Goal: Task Accomplishment & Management: Complete application form

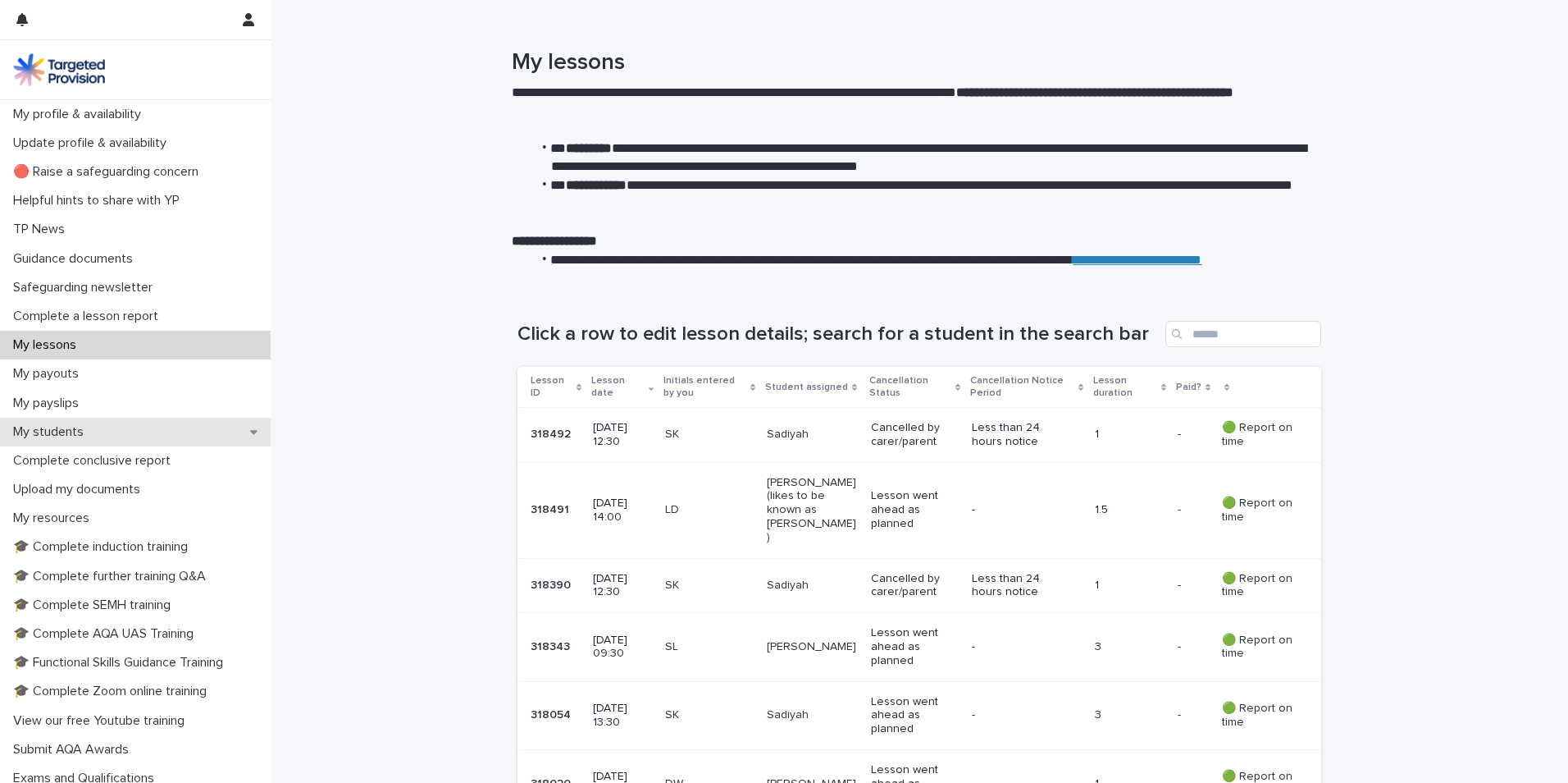
click at [69, 437] on p "My students" at bounding box center [51, 432] width 90 height 16
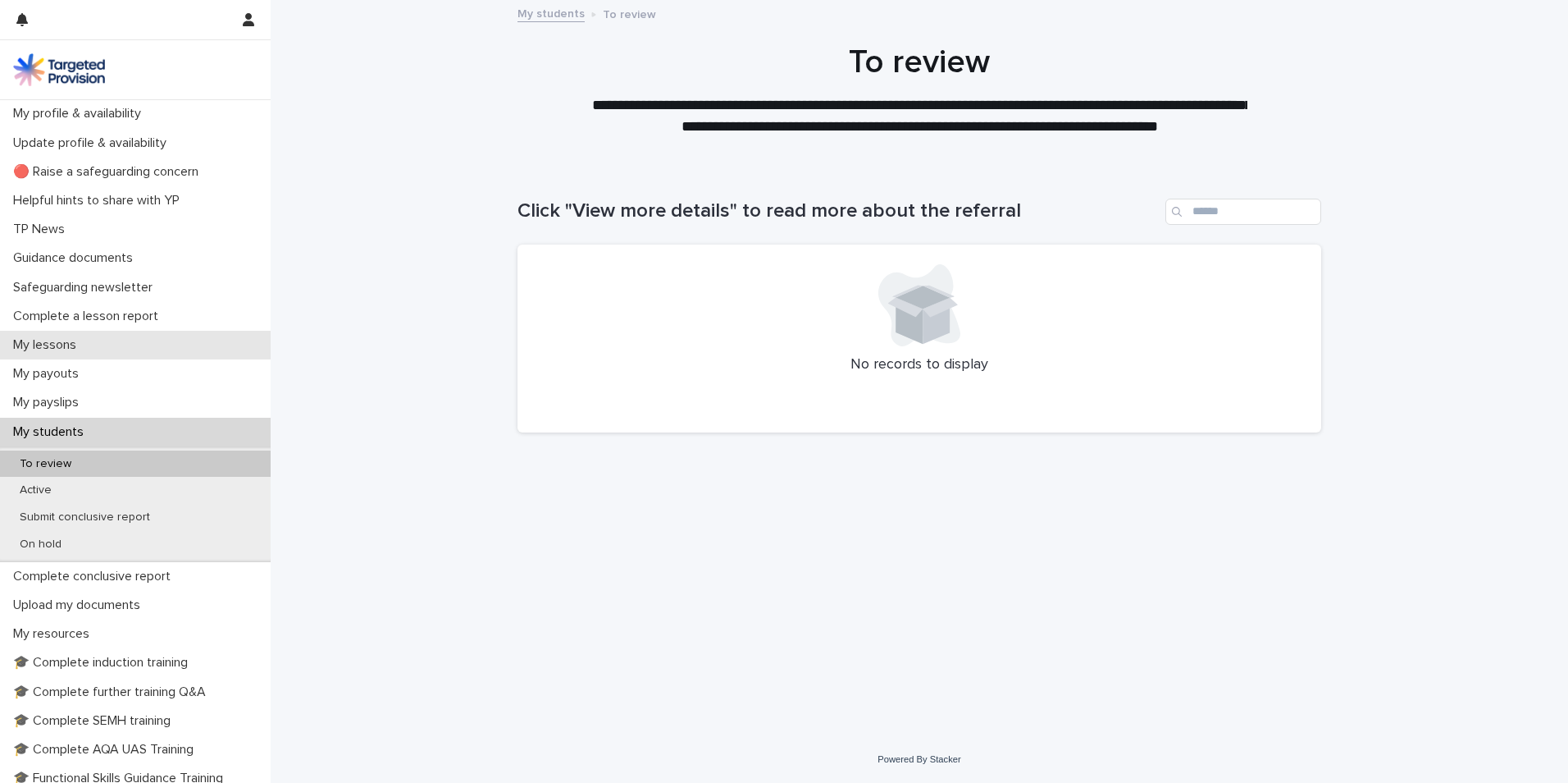
click at [60, 343] on p "My lessons" at bounding box center [48, 345] width 82 height 16
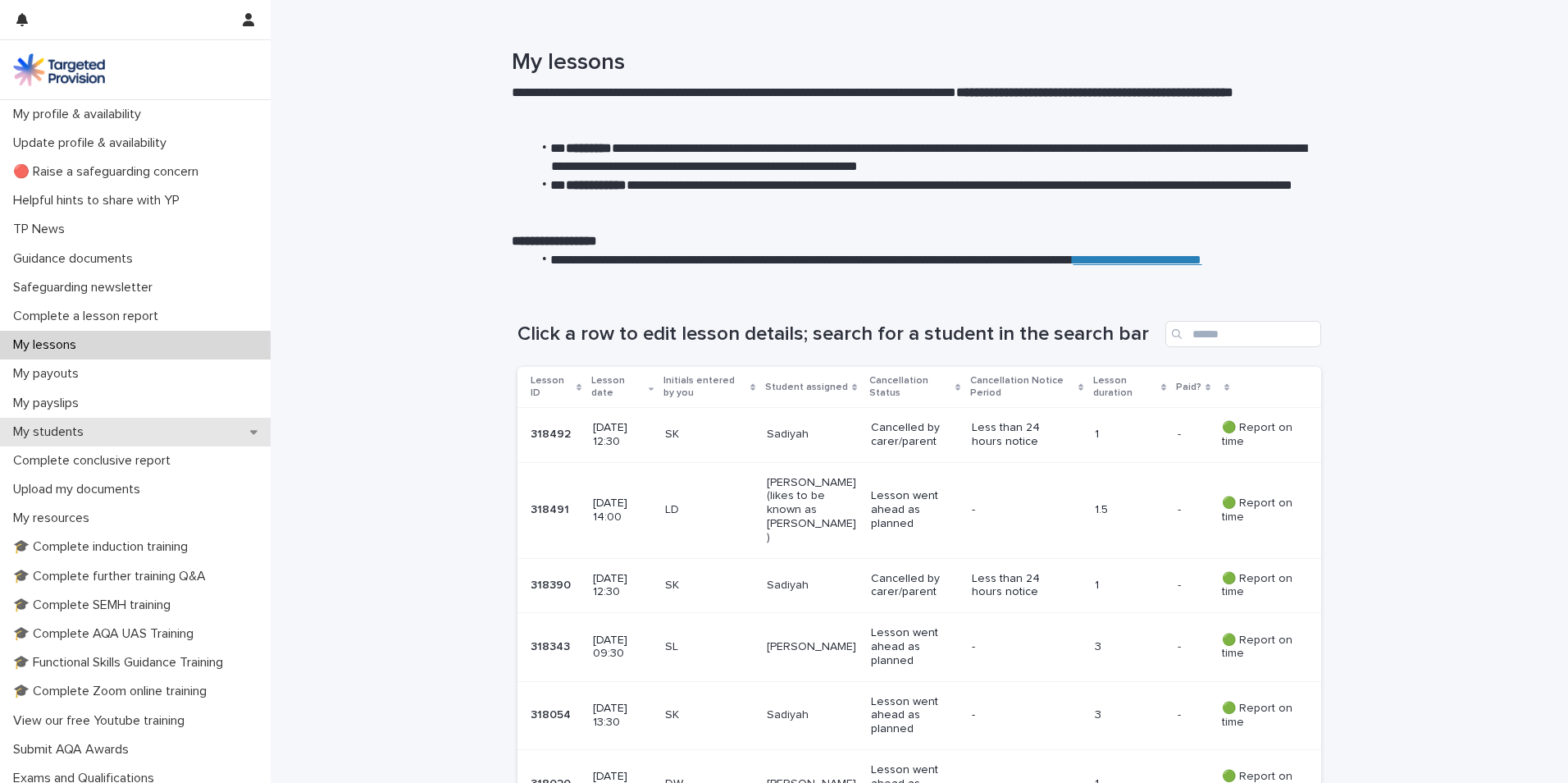
click at [73, 428] on p "My students" at bounding box center [51, 432] width 90 height 16
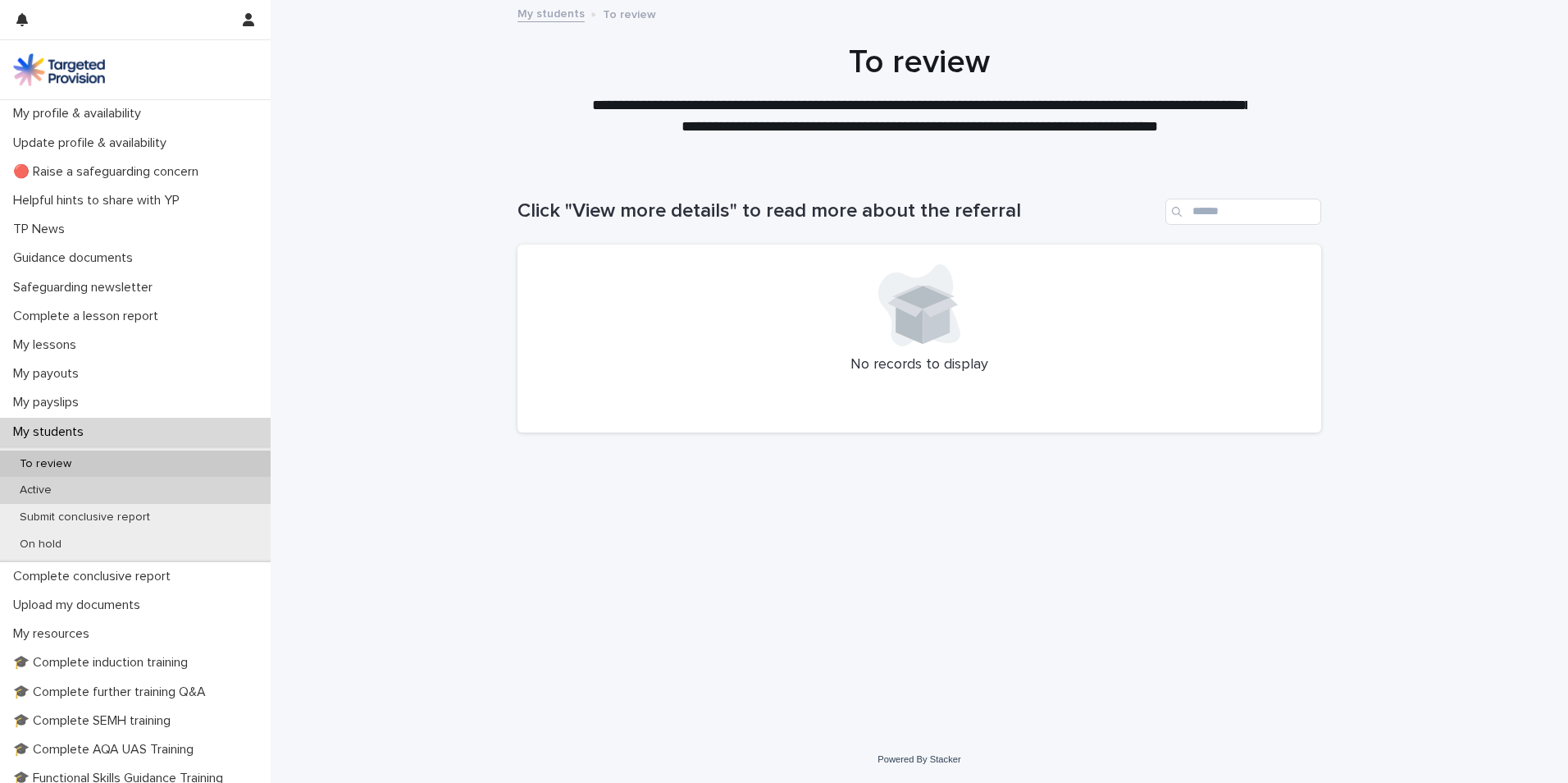
click at [83, 488] on div "Active" at bounding box center [135, 490] width 271 height 27
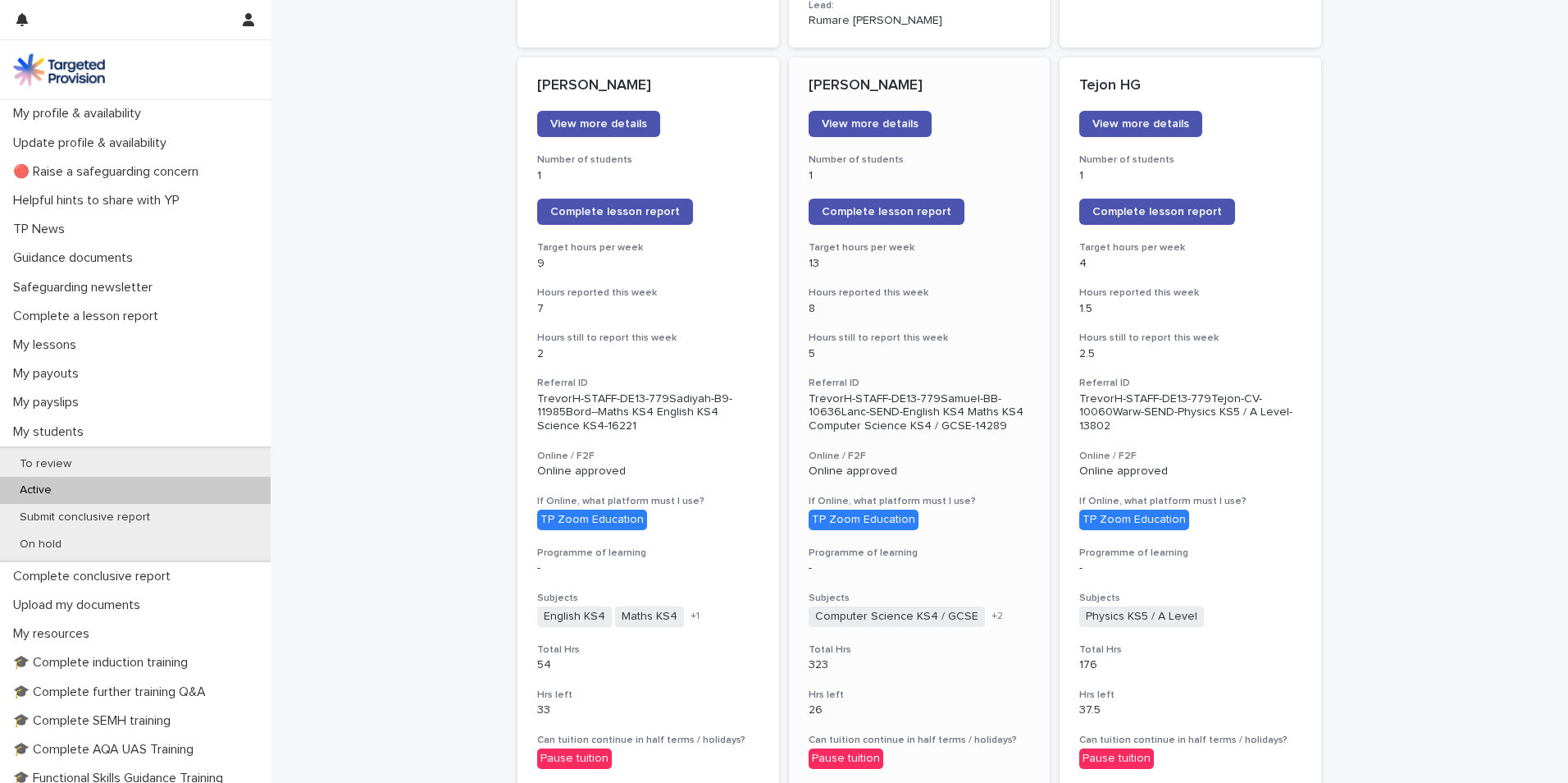
scroll to position [1313, 0]
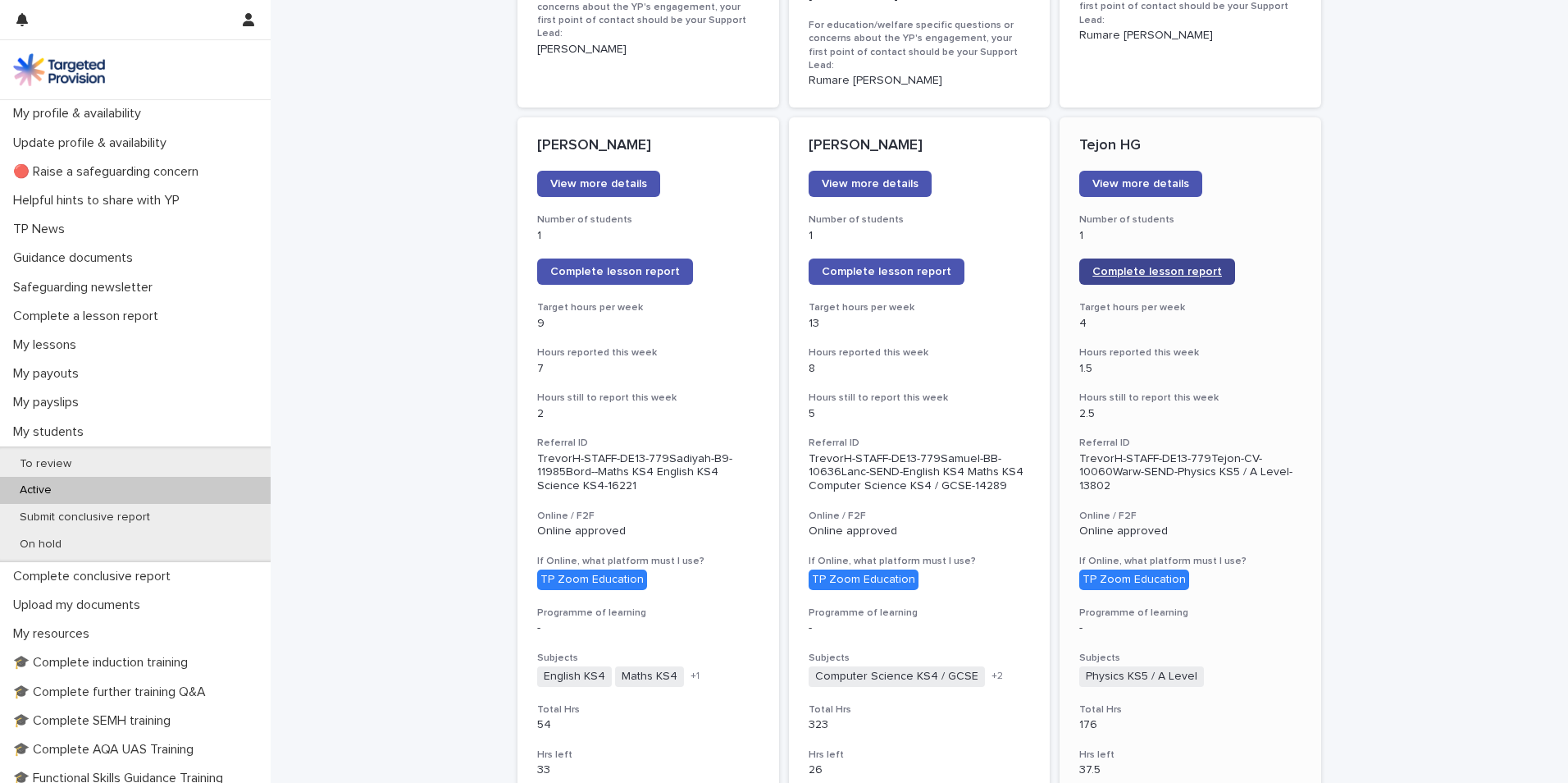
click at [1183, 266] on span "Complete lesson report" at bounding box center [1157, 272] width 130 height 12
